Goal: Find specific page/section: Find specific page/section

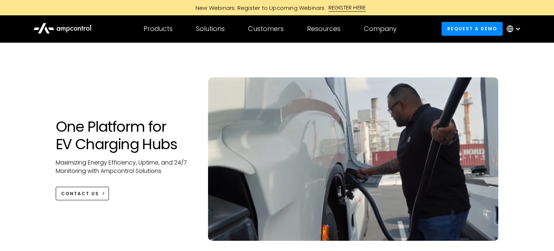
click at [512, 29] on icon at bounding box center [510, 29] width 6 height 0
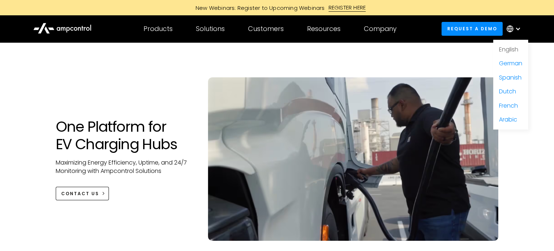
click at [512, 54] on link "English" at bounding box center [508, 49] width 19 height 8
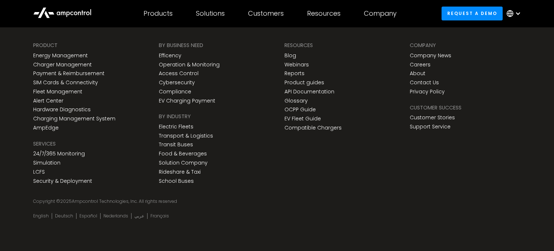
scroll to position [3239, 0]
click at [418, 68] on link "Careers" at bounding box center [420, 65] width 21 height 6
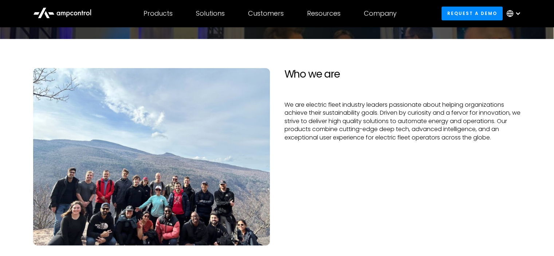
scroll to position [73, 0]
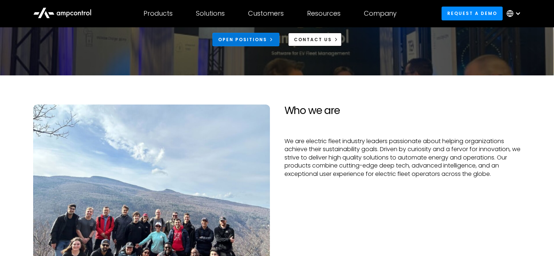
click at [252, 46] on link "Open Positions" at bounding box center [245, 39] width 67 height 13
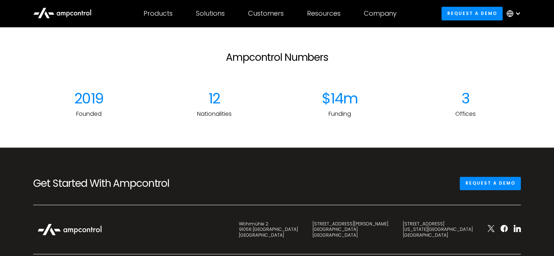
scroll to position [947, 0]
